Goal: Information Seeking & Learning: Learn about a topic

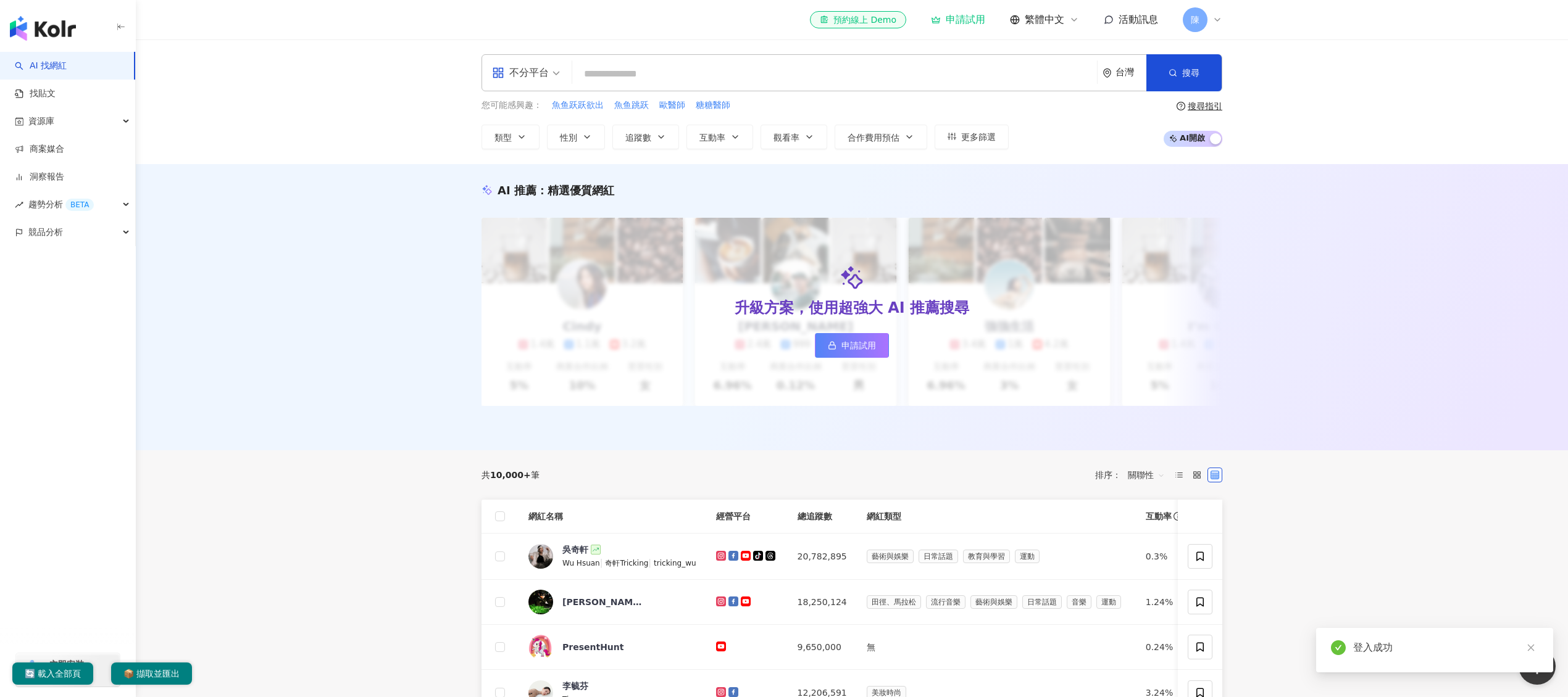
click at [1210, 30] on div "陳" at bounding box center [1202, 20] width 39 height 25
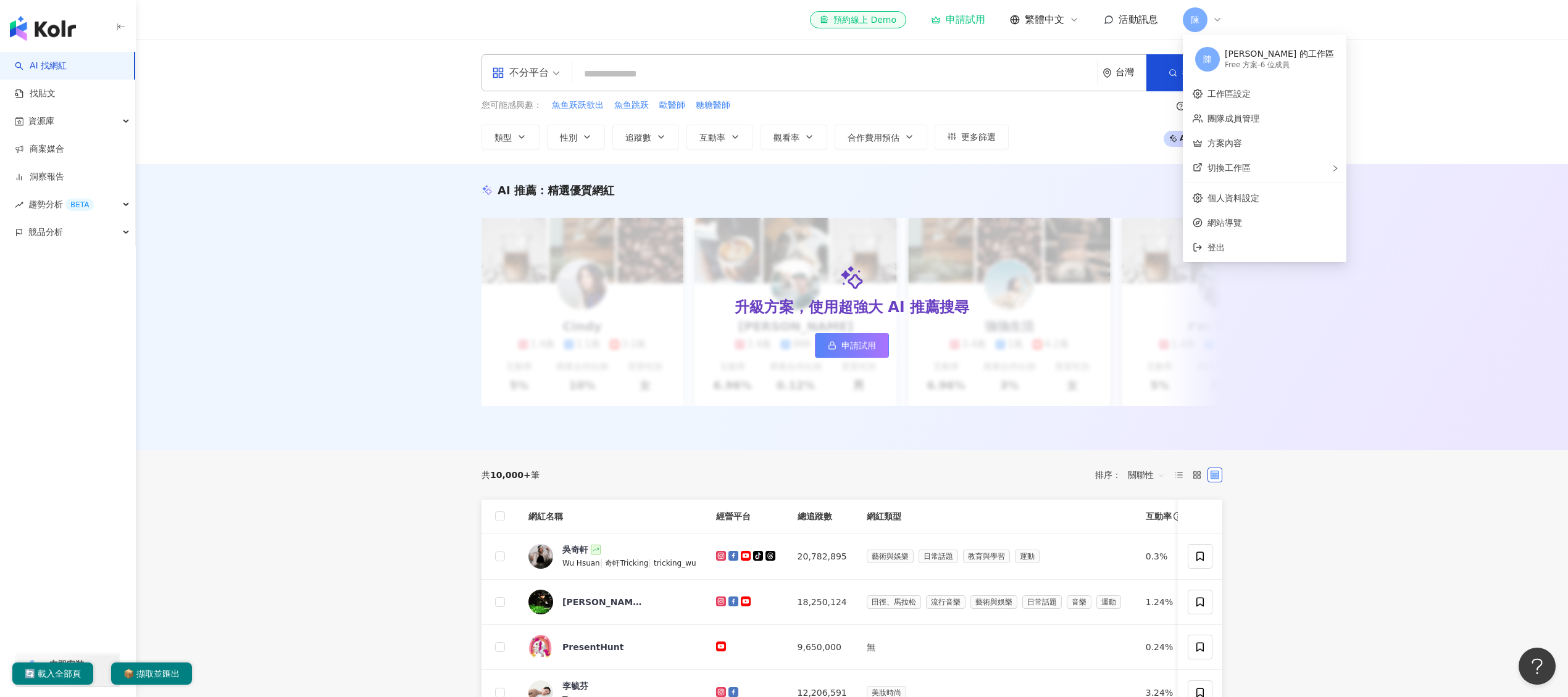
click at [1276, 56] on div "陳睿翔 的工作區" at bounding box center [1279, 54] width 109 height 12
click at [1242, 148] on link "方案內容" at bounding box center [1224, 143] width 34 height 10
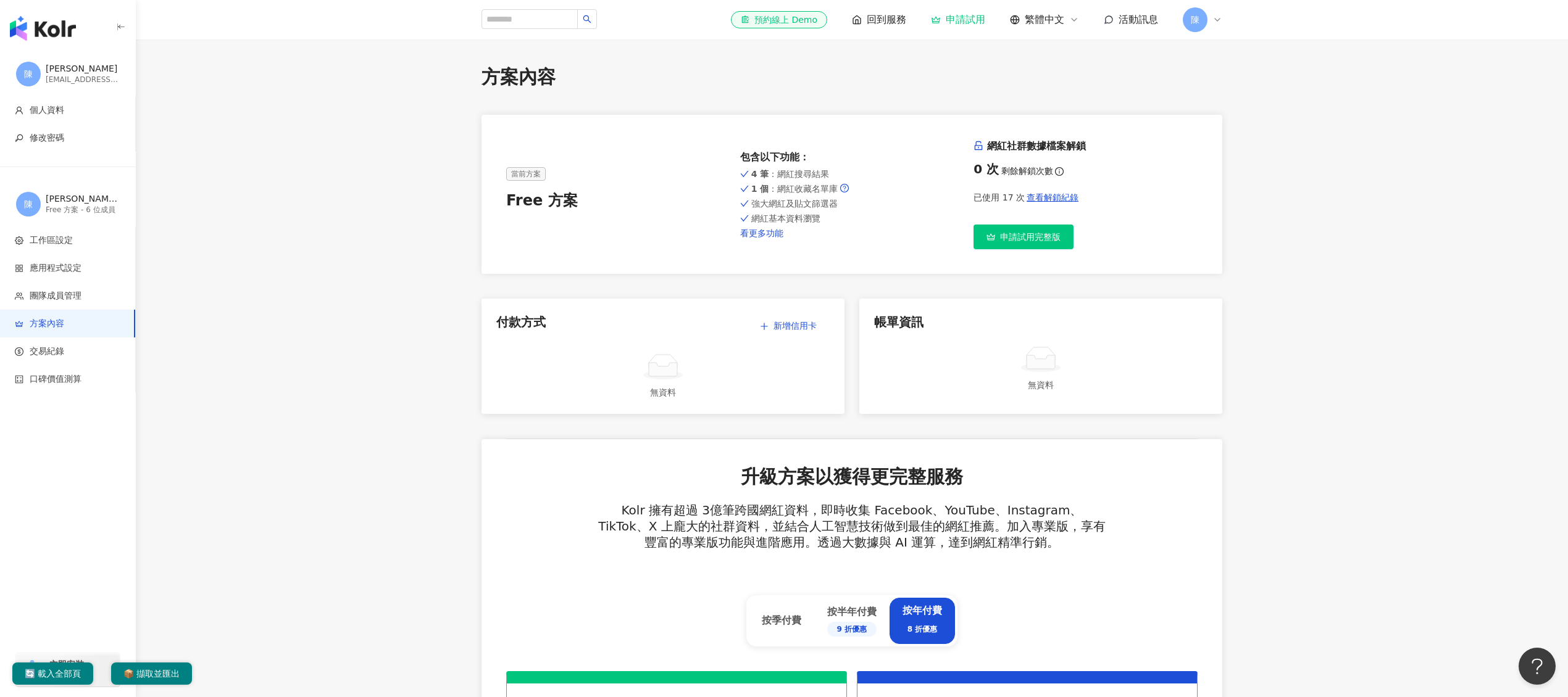
click at [775, 235] on link "看更多功能" at bounding box center [852, 233] width 224 height 10
click at [58, 328] on span "方案內容" at bounding box center [47, 323] width 34 height 12
click at [42, 34] on img "button" at bounding box center [43, 28] width 66 height 25
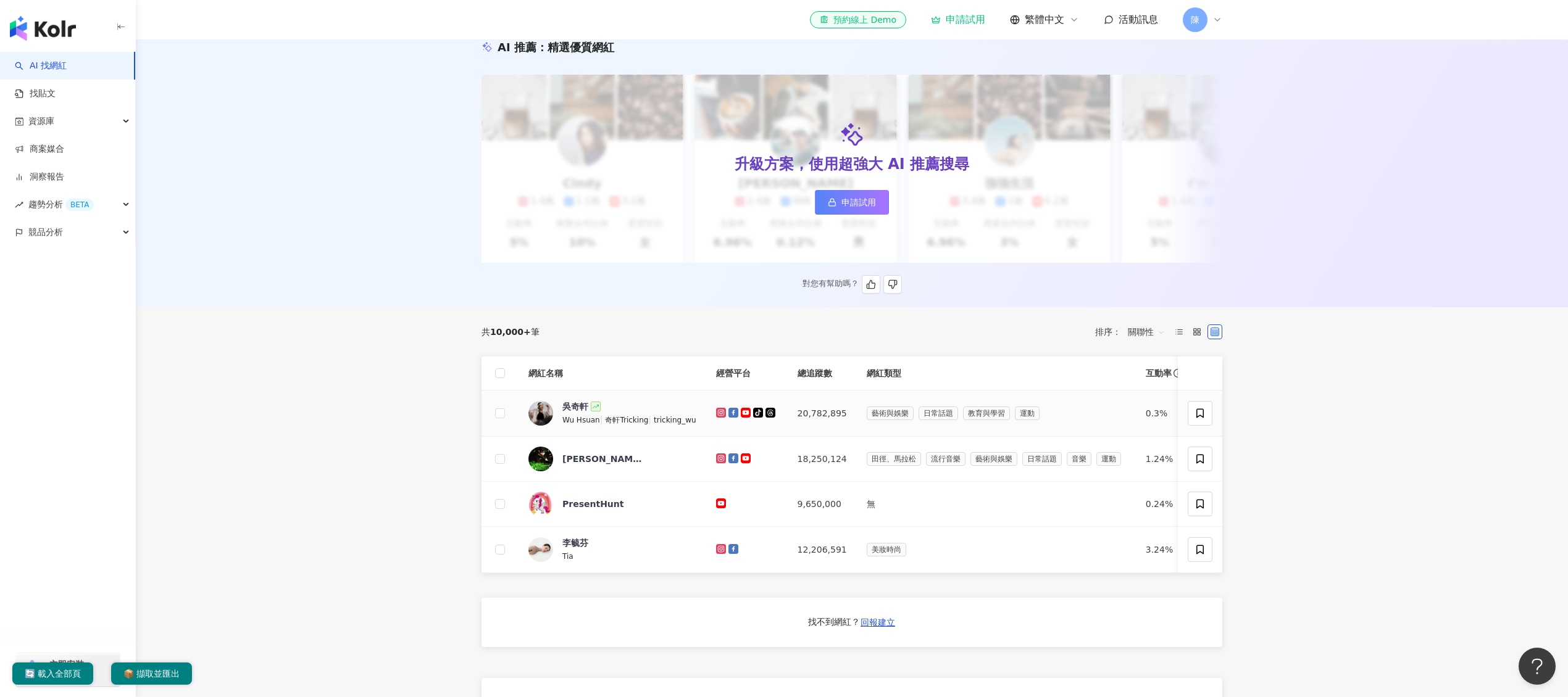
scroll to position [5, 0]
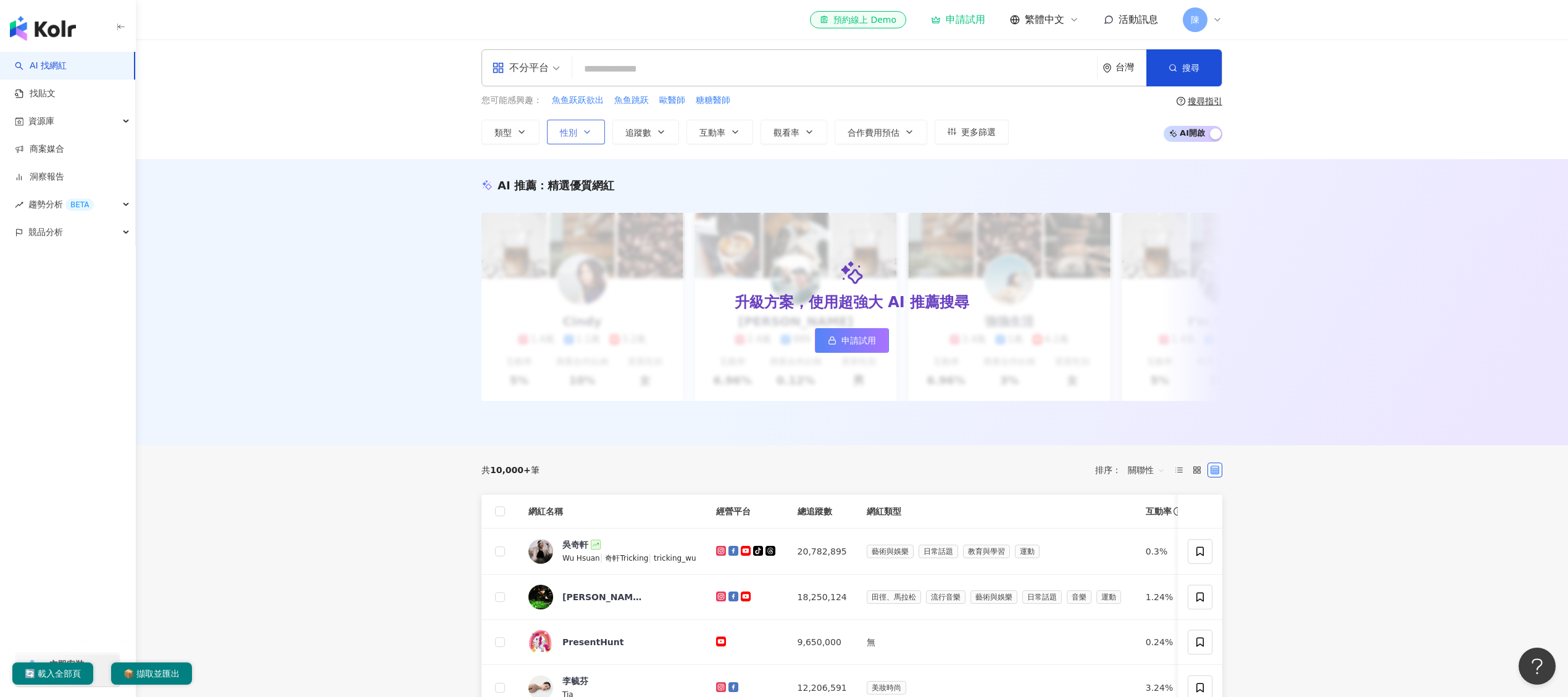
click at [561, 137] on span "性別" at bounding box center [568, 132] width 18 height 10
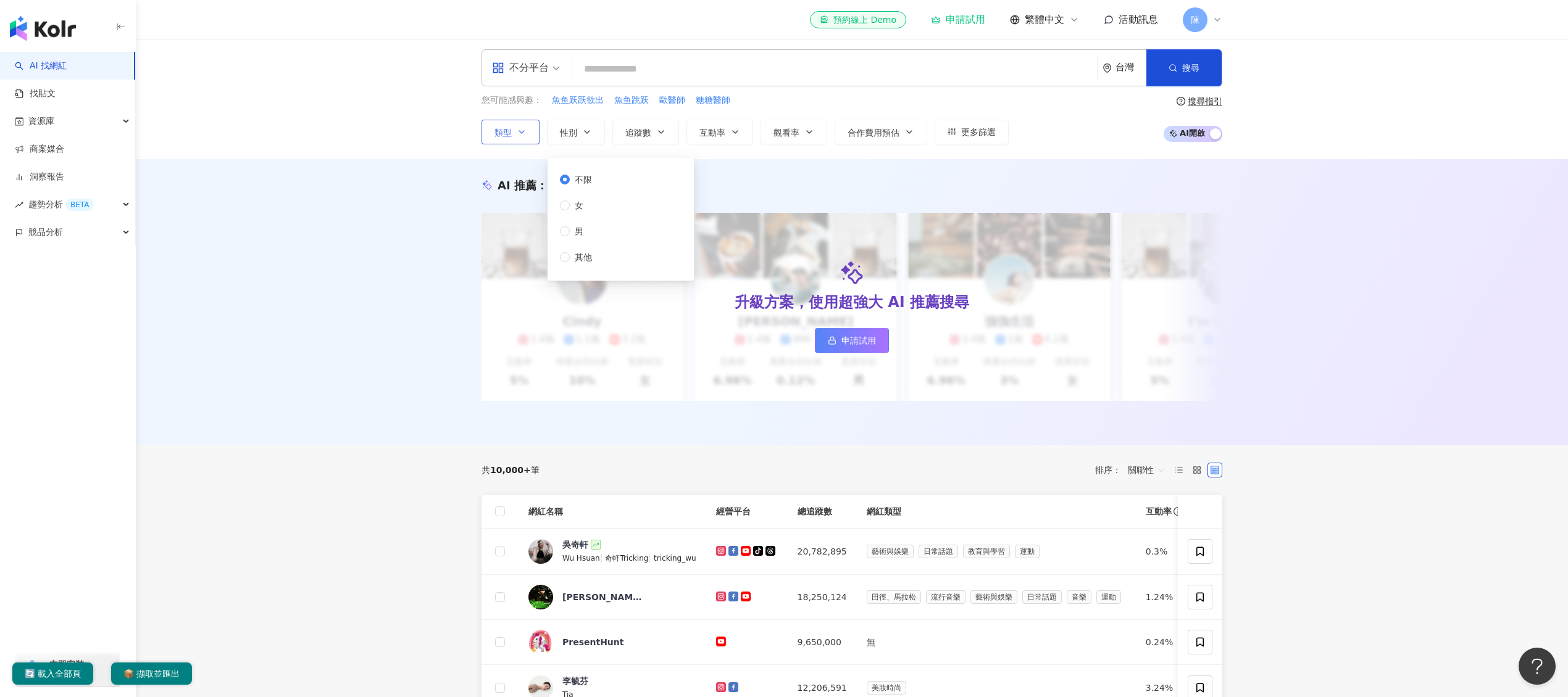
click at [501, 136] on span "類型" at bounding box center [503, 132] width 18 height 10
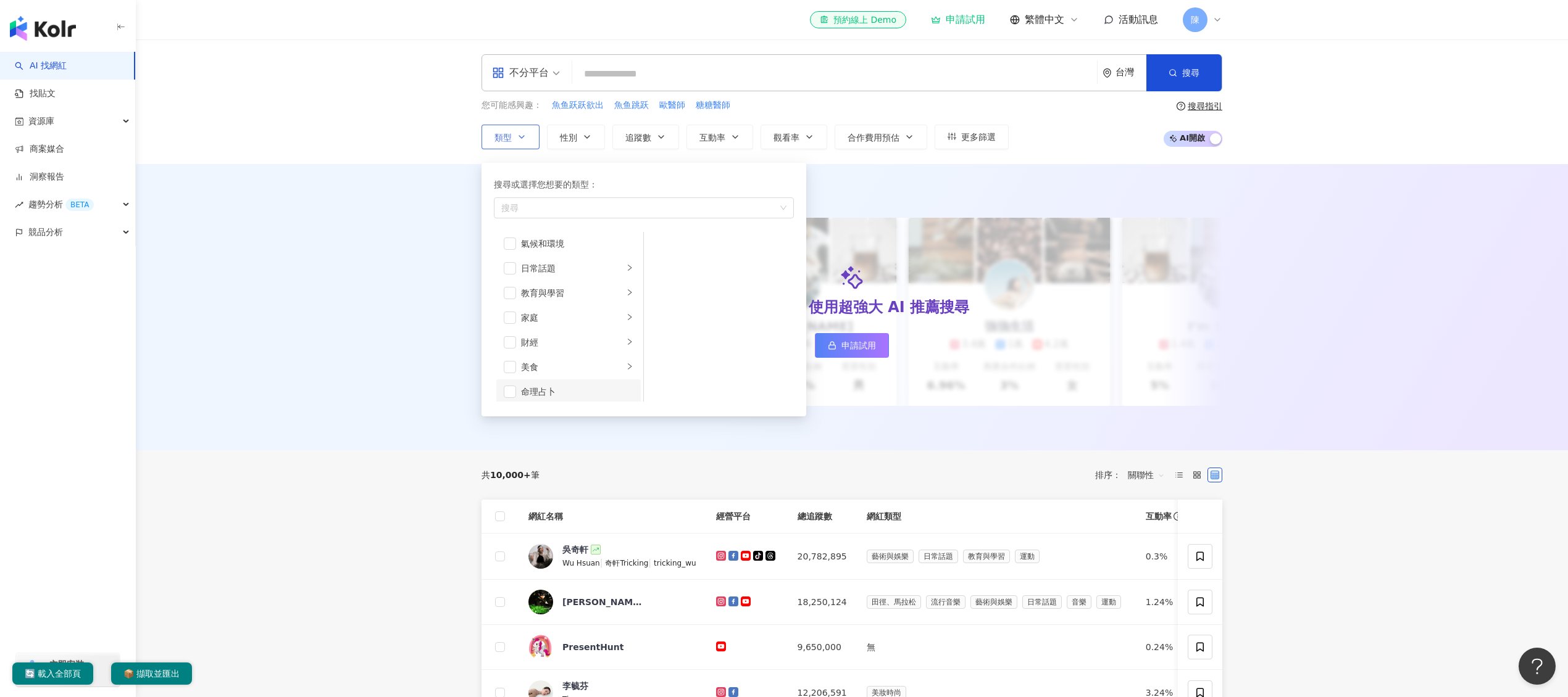
scroll to position [190, 0]
click at [651, 203] on div "button" at bounding box center [637, 208] width 282 height 9
type input "*"
type input "**"
click at [623, 230] on div "影視娛樂 / 舞蹈" at bounding box center [643, 235] width 295 height 22
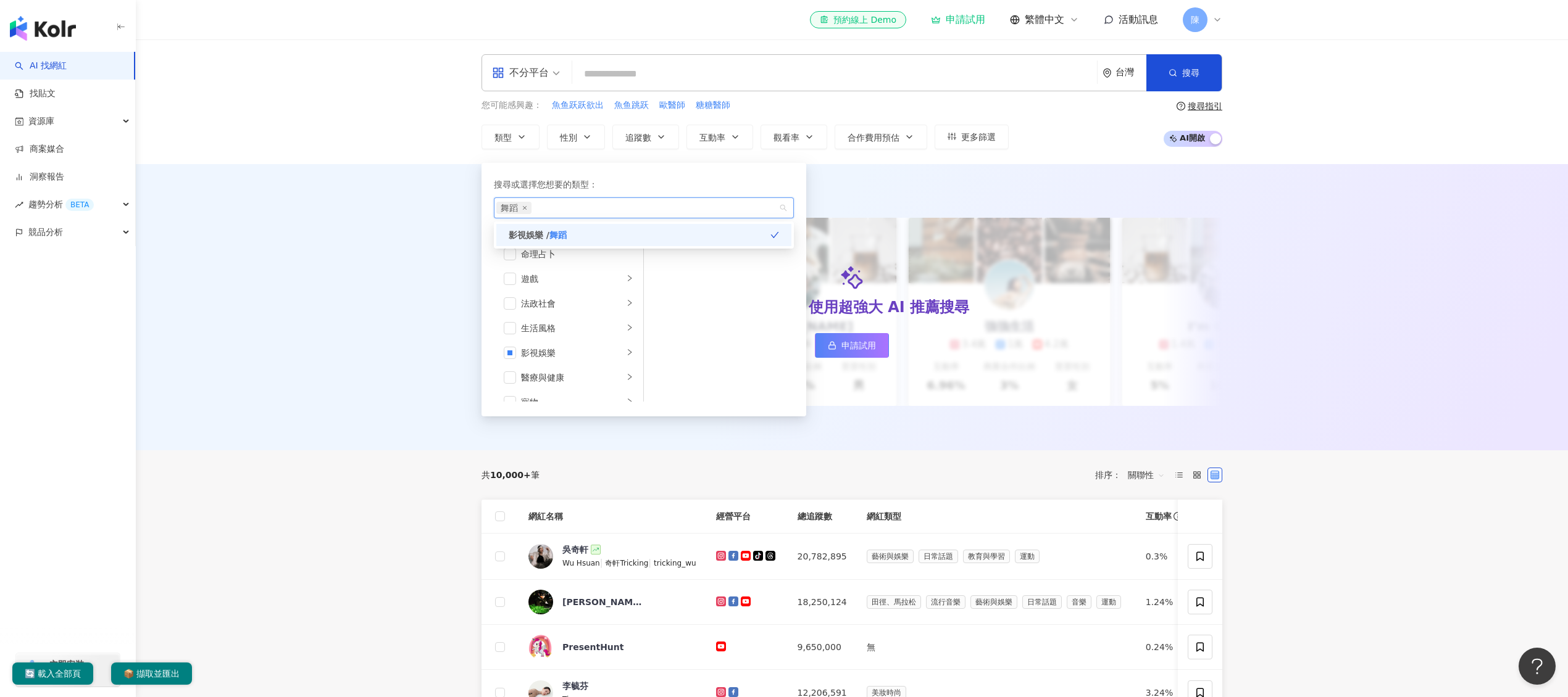
click at [1468, 243] on div "AI 推薦 ： 精選優質網紅 升級方案，使用超強大 AI 推薦搜尋 申請試用 Cindy 1.4萬 1.1萬 3.2萬 互動率 5% 商業合作比例 10% 受…" at bounding box center [852, 307] width 1432 height 287
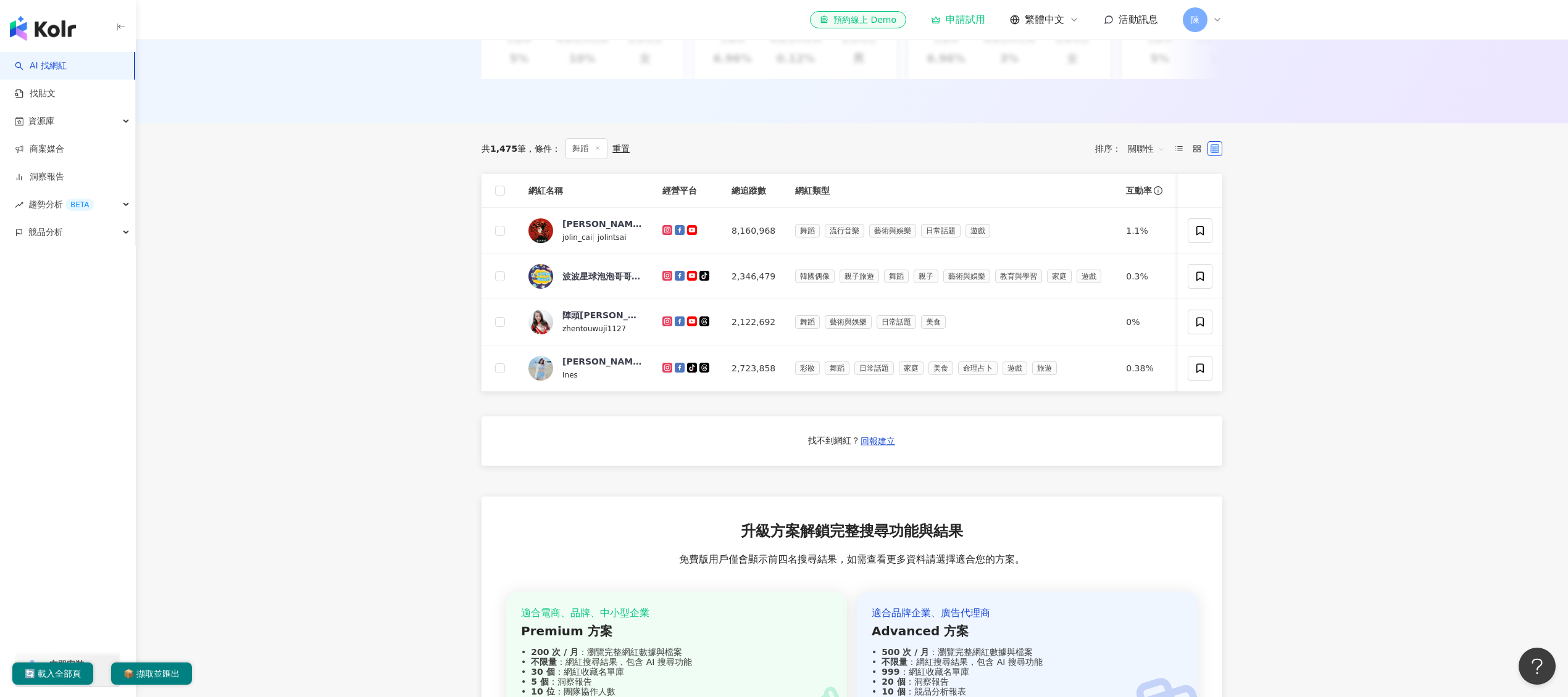
click at [993, 465] on div "找不到網紅？ 回報建立" at bounding box center [852, 441] width 741 height 49
click at [835, 451] on div "找不到網紅？ 回報建立" at bounding box center [852, 440] width 88 height 20
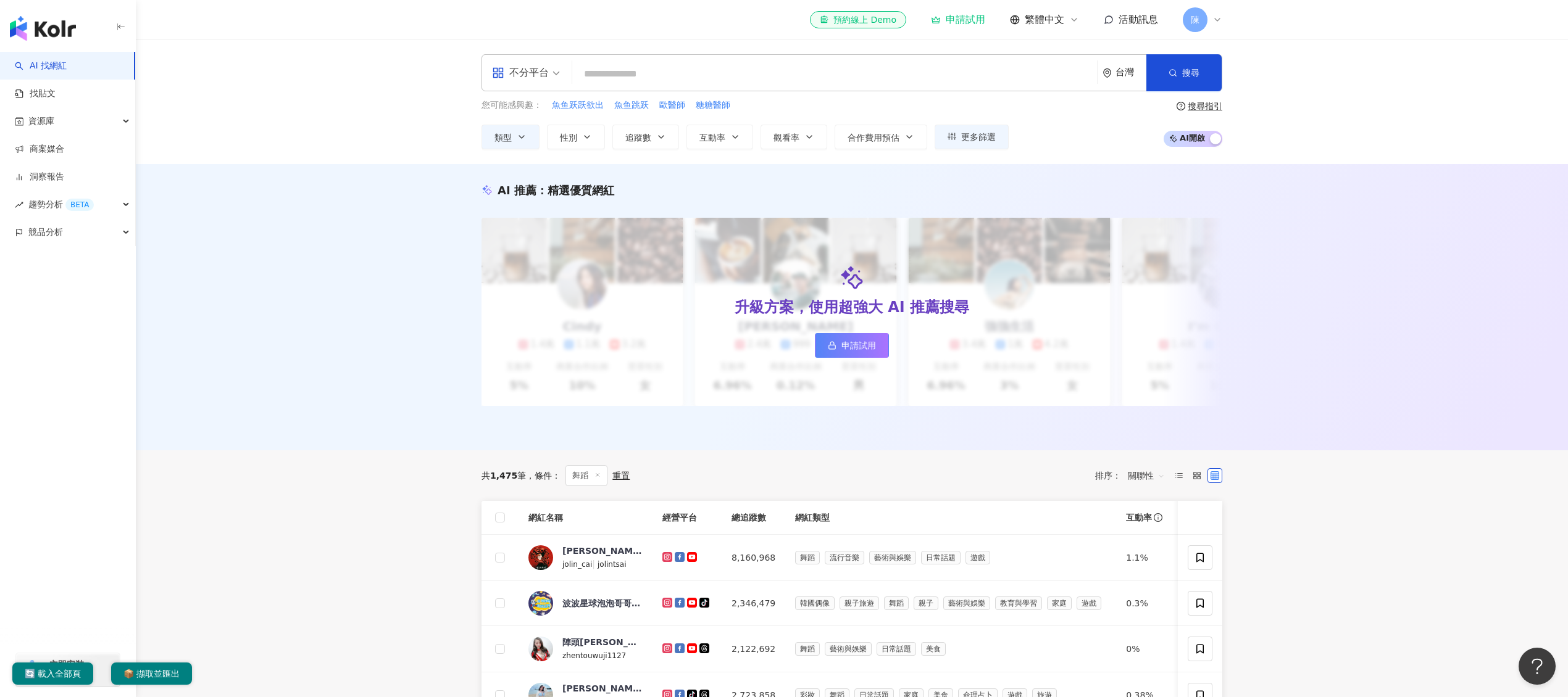
drag, startPoint x: 756, startPoint y: 78, endPoint x: 764, endPoint y: 77, distance: 8.1
click at [756, 78] on input "search" at bounding box center [834, 74] width 515 height 23
paste input "**********"
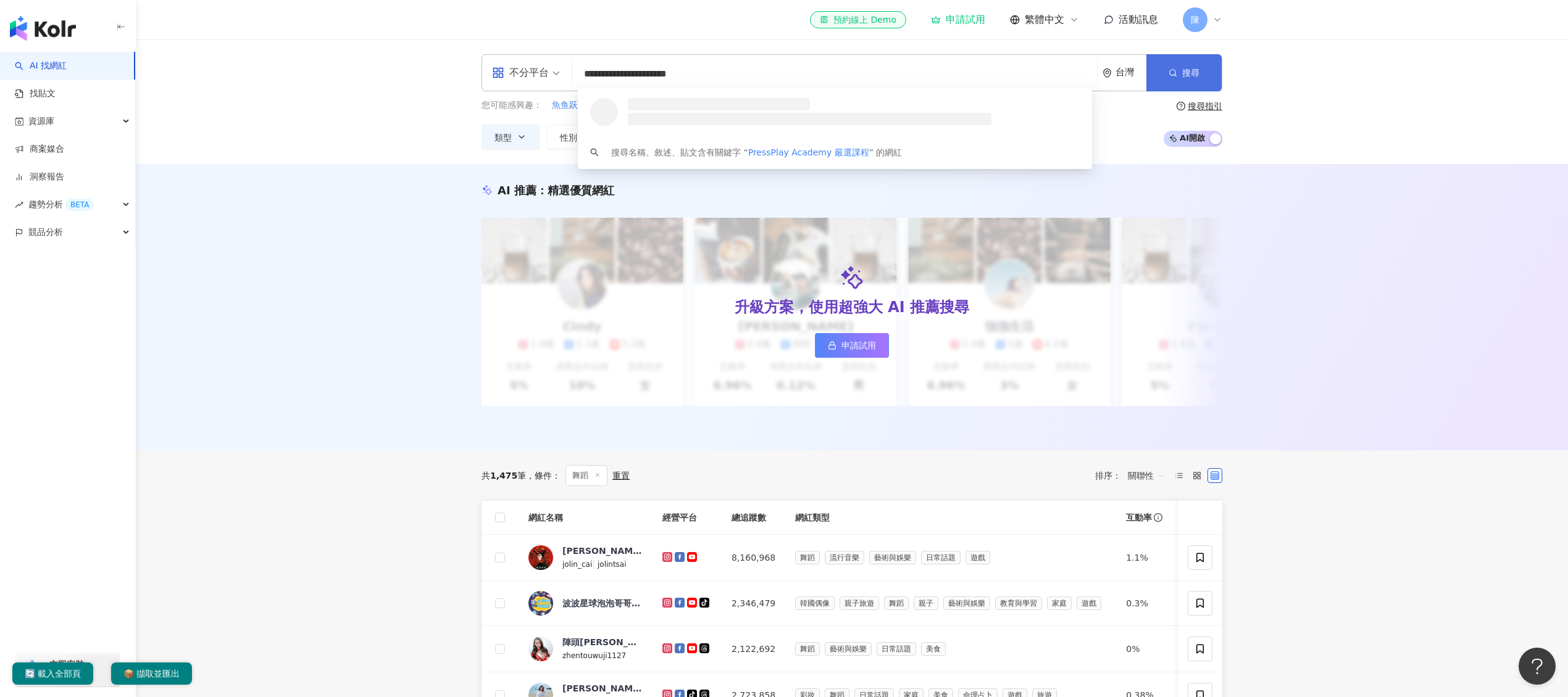
type input "**********"
click at [1169, 76] on icon "button" at bounding box center [1172, 73] width 8 height 8
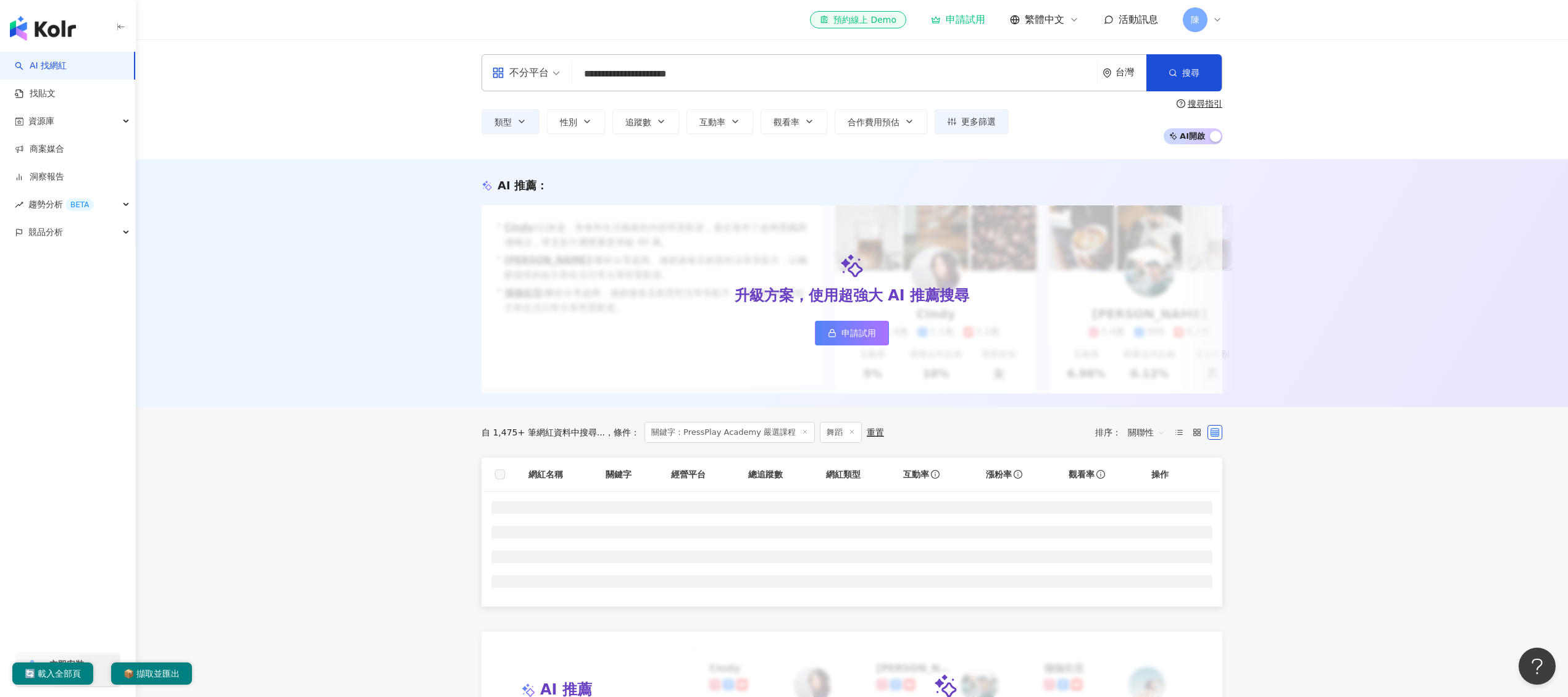
click at [840, 443] on span "舞蹈" at bounding box center [841, 433] width 42 height 21
click at [839, 443] on span "舞蹈" at bounding box center [841, 433] width 42 height 21
click at [849, 435] on icon at bounding box center [852, 432] width 7 height 7
click at [1184, 87] on button "搜尋" at bounding box center [1183, 73] width 75 height 37
click at [974, 73] on input "**********" at bounding box center [834, 74] width 515 height 23
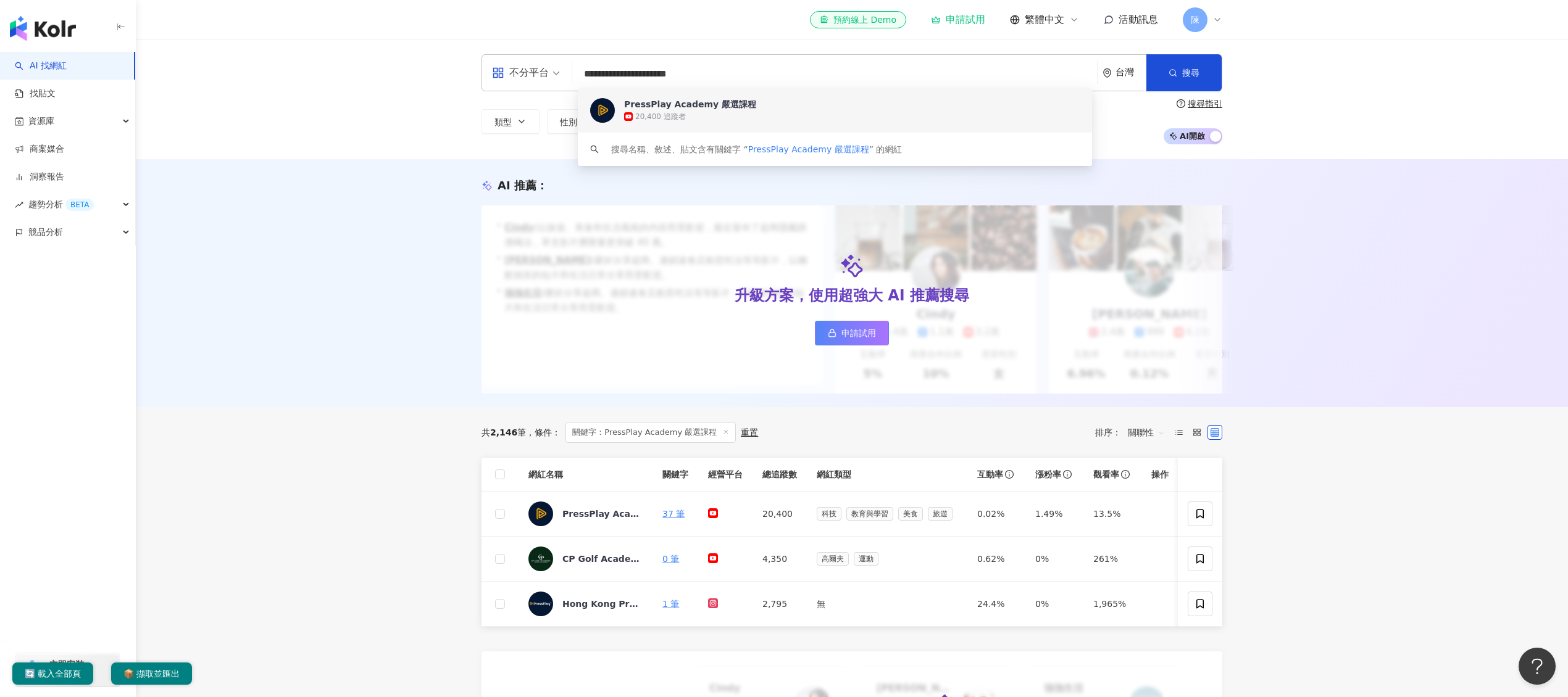
click at [980, 105] on span "PressPlay Academy 嚴選課程" at bounding box center [828, 103] width 408 height 12
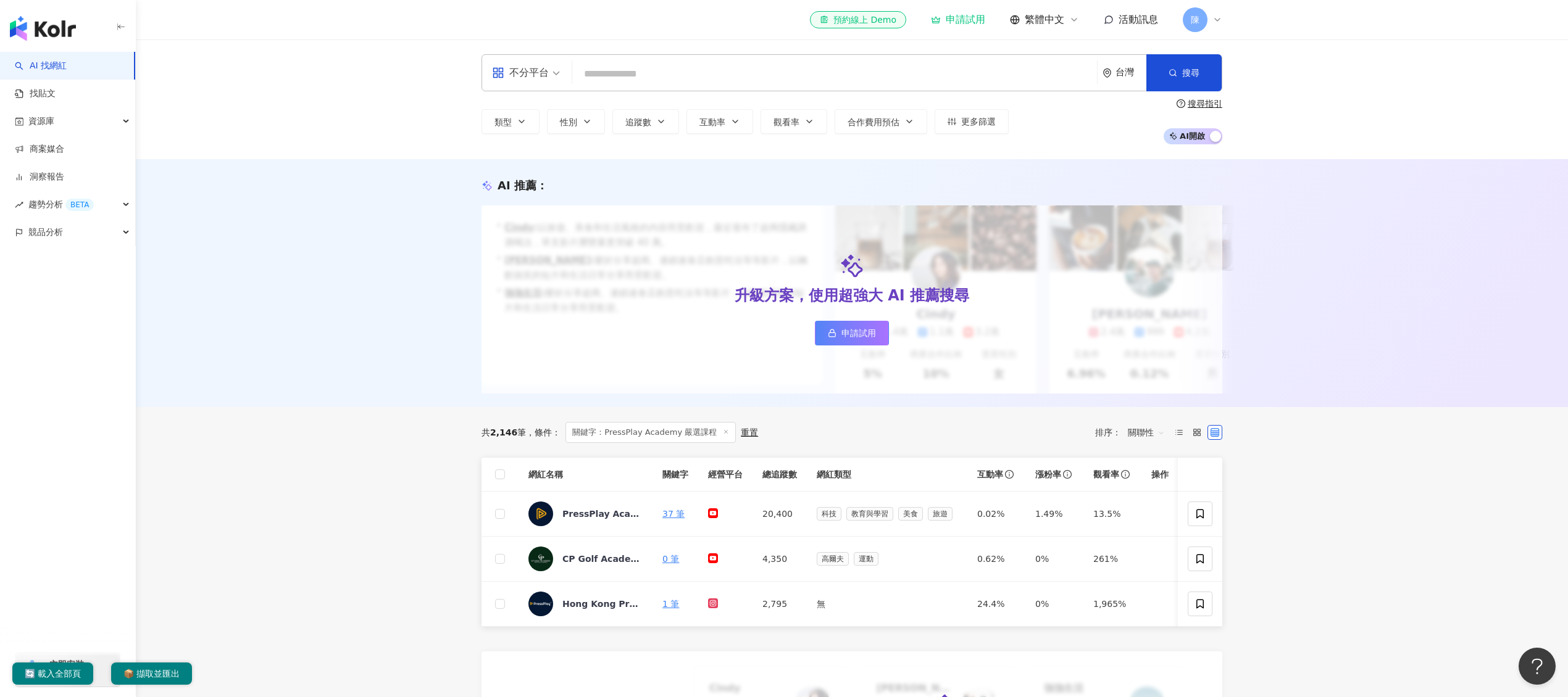
click at [805, 84] on input "search" at bounding box center [834, 74] width 515 height 23
paste input "***"
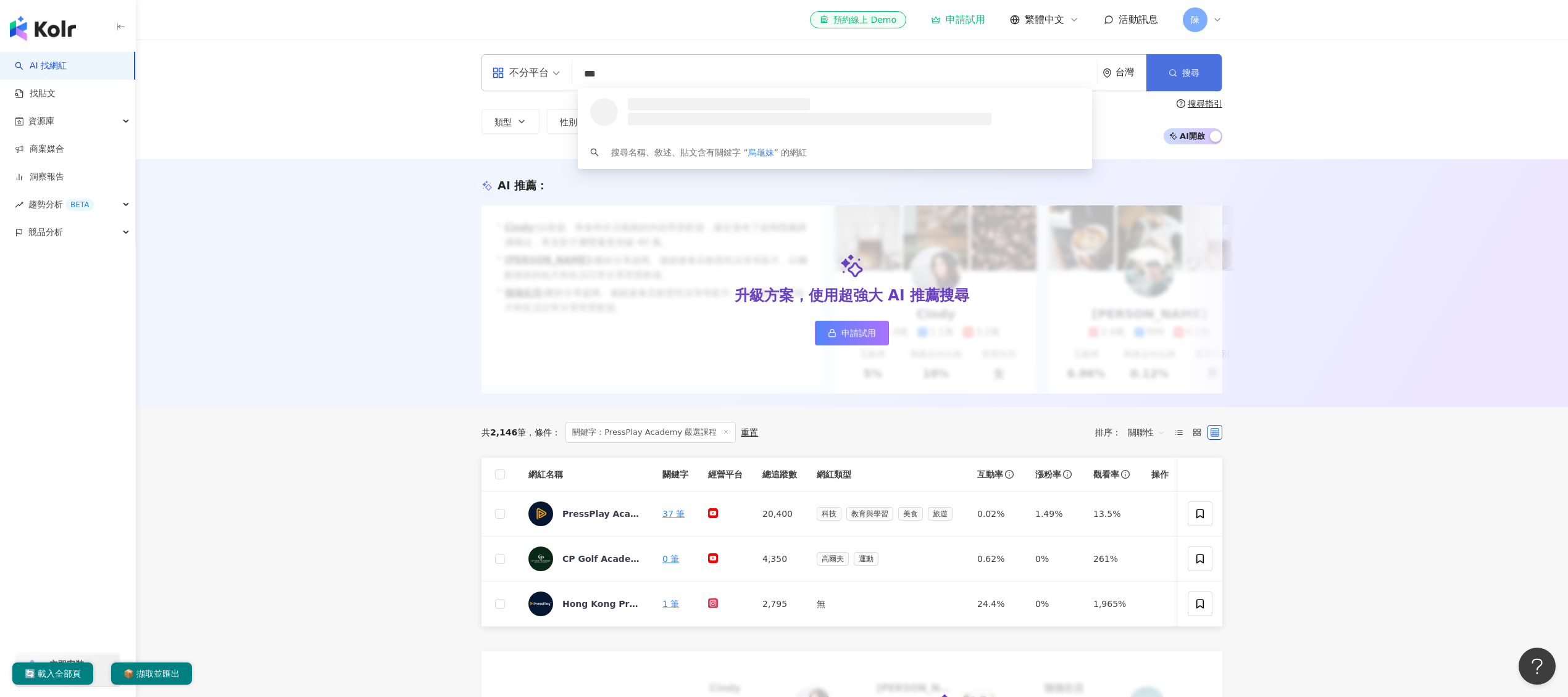
type input "***"
click at [1210, 67] on button "搜尋" at bounding box center [1183, 73] width 75 height 37
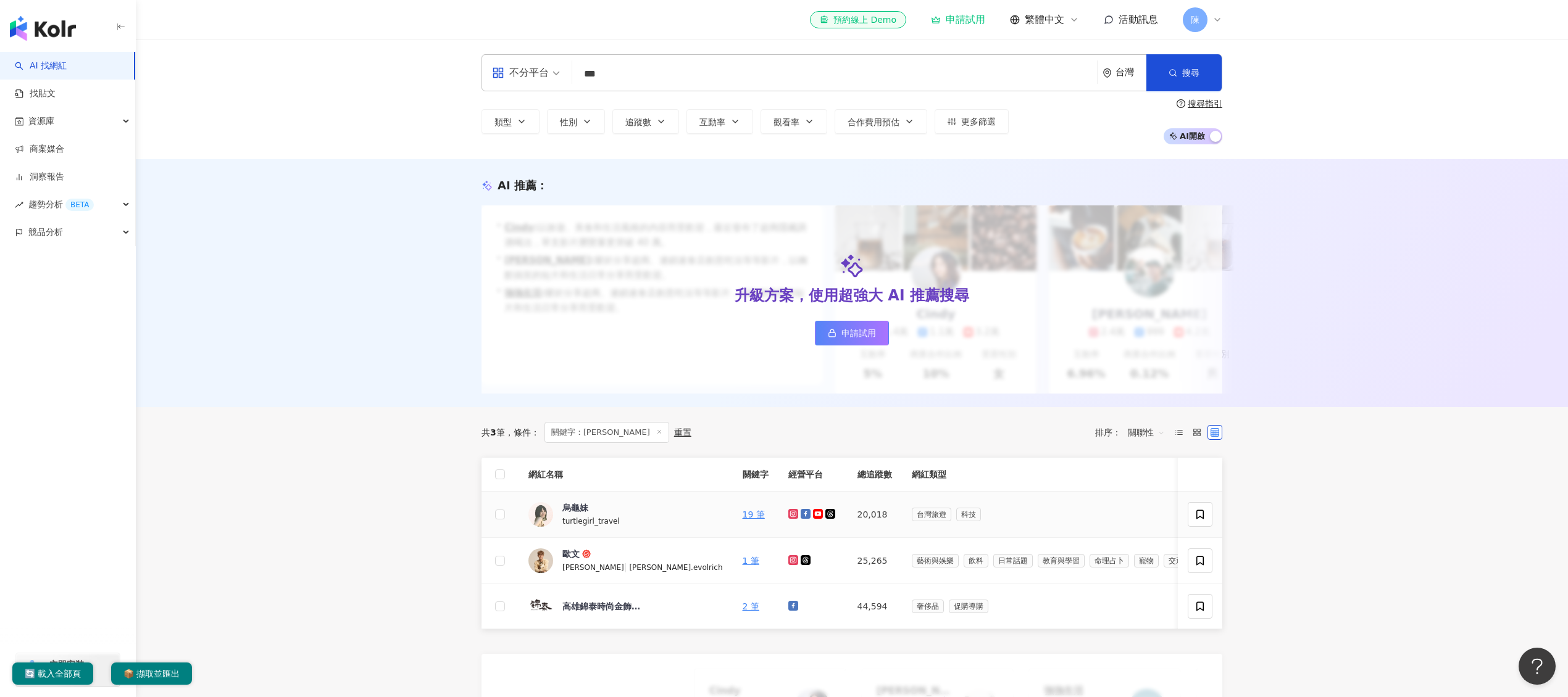
click at [791, 516] on icon at bounding box center [792, 514] width 5 height 5
click at [991, 662] on div "網紅名稱 關鍵字 經營平台 總追蹤數 網紅類型 互動率 漲粉率 觀看率 操作 烏龜妹 turtlegirl_travel 19 筆 20,018 台灣旅遊 科…" at bounding box center [852, 703] width 741 height 489
